Goal: Task Accomplishment & Management: Use online tool/utility

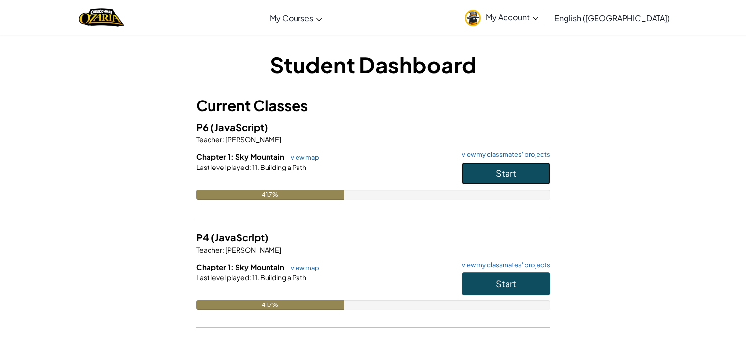
click at [476, 175] on button "Start" at bounding box center [506, 173] width 89 height 23
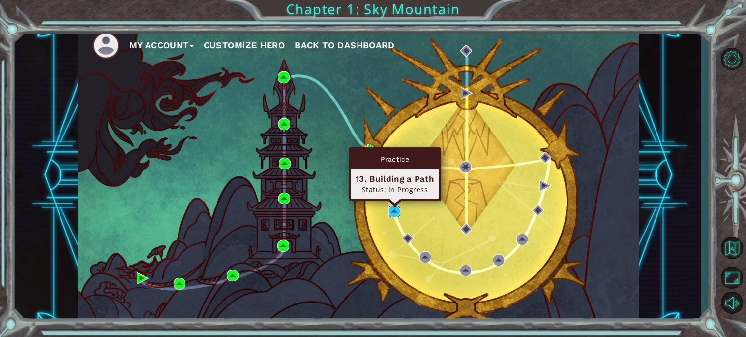
click at [395, 211] on img at bounding box center [395, 211] width 12 height 12
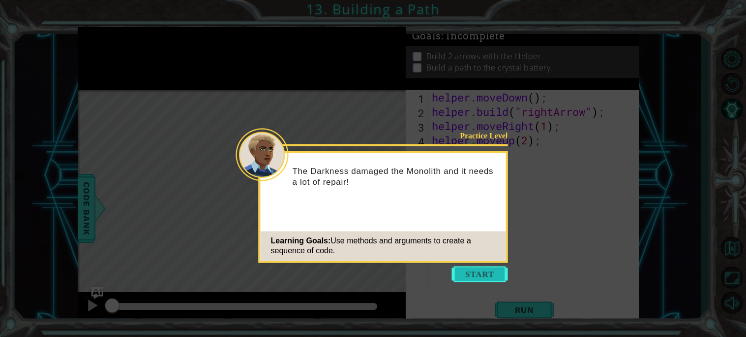
click at [469, 281] on button "Start" at bounding box center [480, 274] width 56 height 16
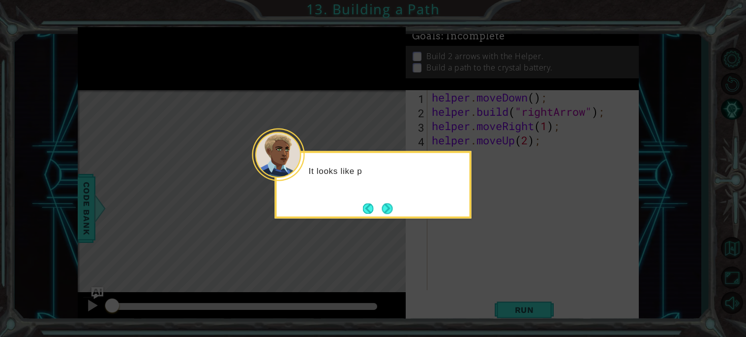
click at [469, 281] on icon at bounding box center [373, 168] width 746 height 337
click at [383, 210] on button "Next" at bounding box center [387, 208] width 17 height 17
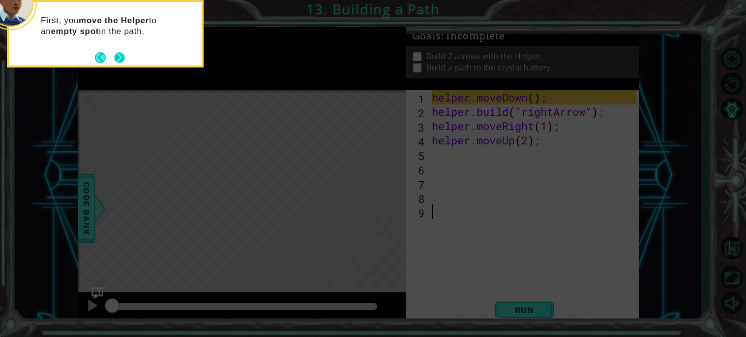
click at [123, 55] on button "Next" at bounding box center [119, 57] width 18 height 18
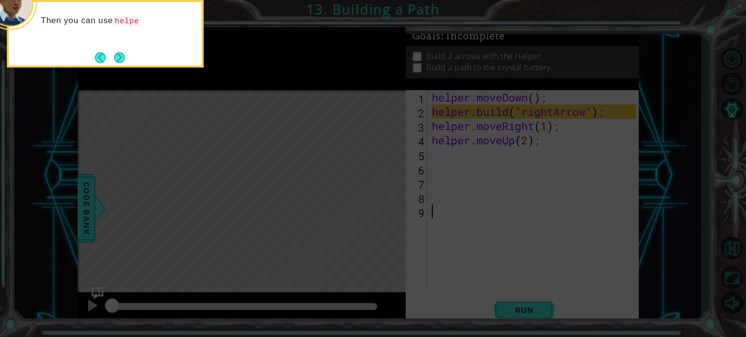
click at [123, 55] on button "Next" at bounding box center [120, 58] width 16 height 16
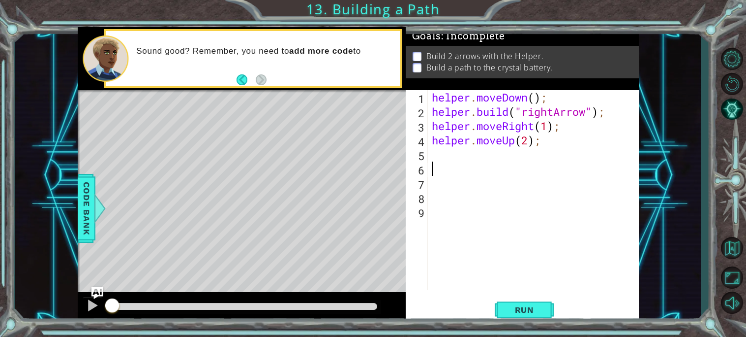
click at [439, 165] on div "helper . moveDown ( ) ; helper . build ( "rightArrow" ) ; helper . moveRight ( …" at bounding box center [536, 204] width 212 height 228
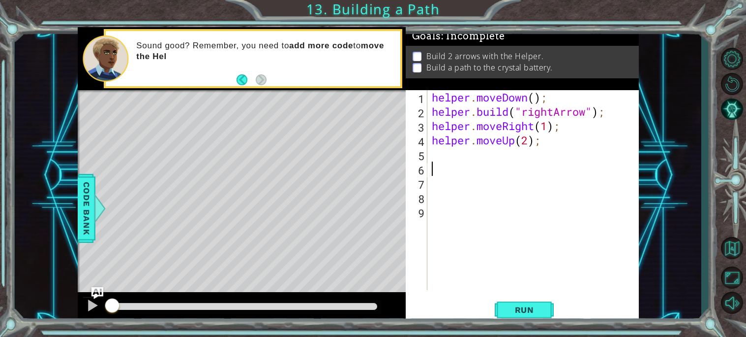
click at [440, 160] on div "helper . moveDown ( ) ; helper . build ( "rightArrow" ) ; helper . moveRight ( …" at bounding box center [536, 204] width 212 height 228
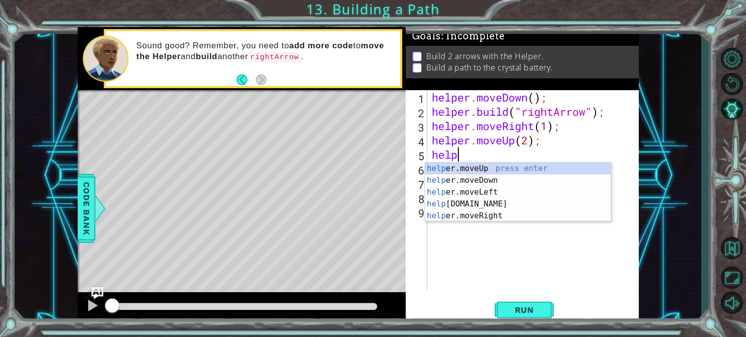
scroll to position [0, 0]
click at [475, 199] on div "help er.moveUp press enter help er.moveDown press enter help er.moveLeft press …" at bounding box center [518, 203] width 186 height 83
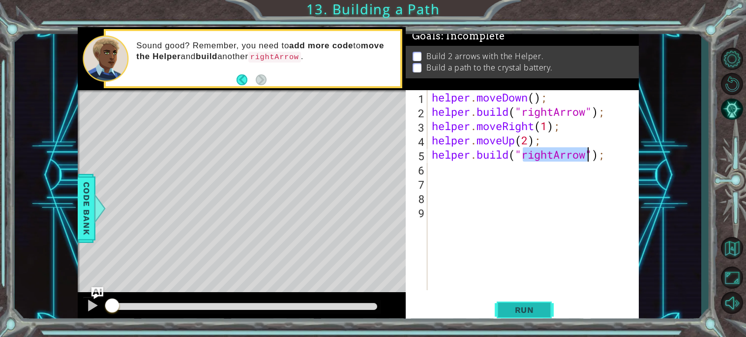
type textarea "[DOMAIN_NAME]("rightArrow");"
click at [527, 319] on button "Run" at bounding box center [524, 309] width 59 height 23
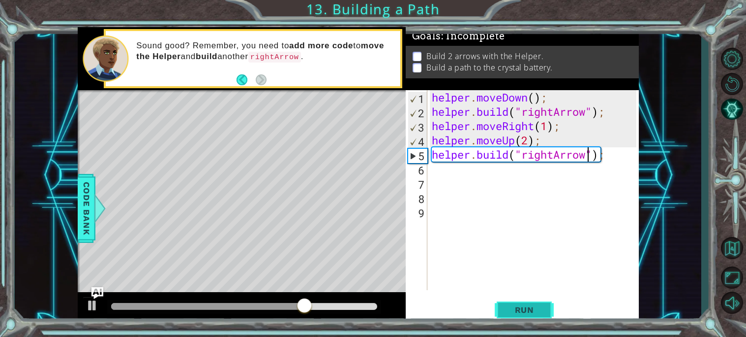
click at [504, 306] on button "Run" at bounding box center [524, 309] width 59 height 23
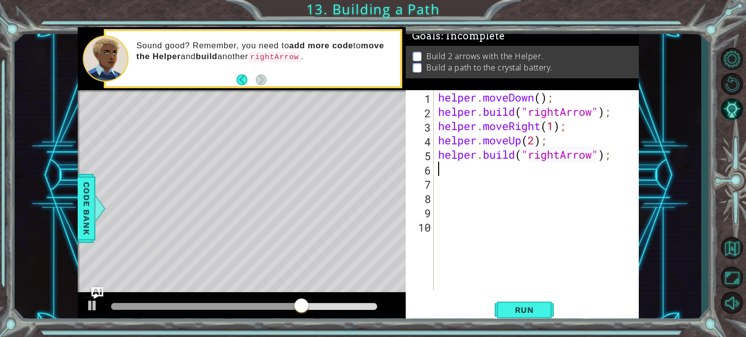
scroll to position [0, 0]
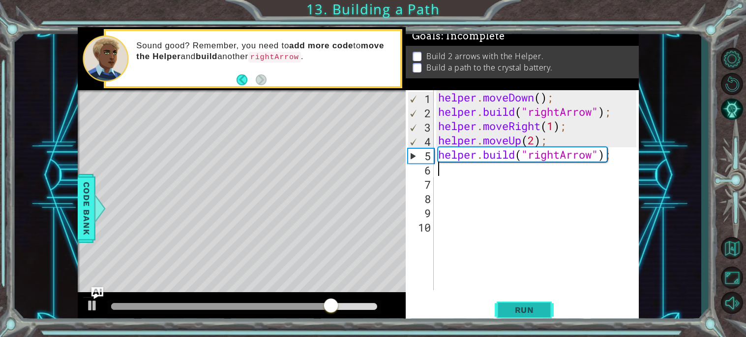
click at [506, 309] on span "Run" at bounding box center [524, 310] width 39 height 10
